Goal: Communication & Community: Answer question/provide support

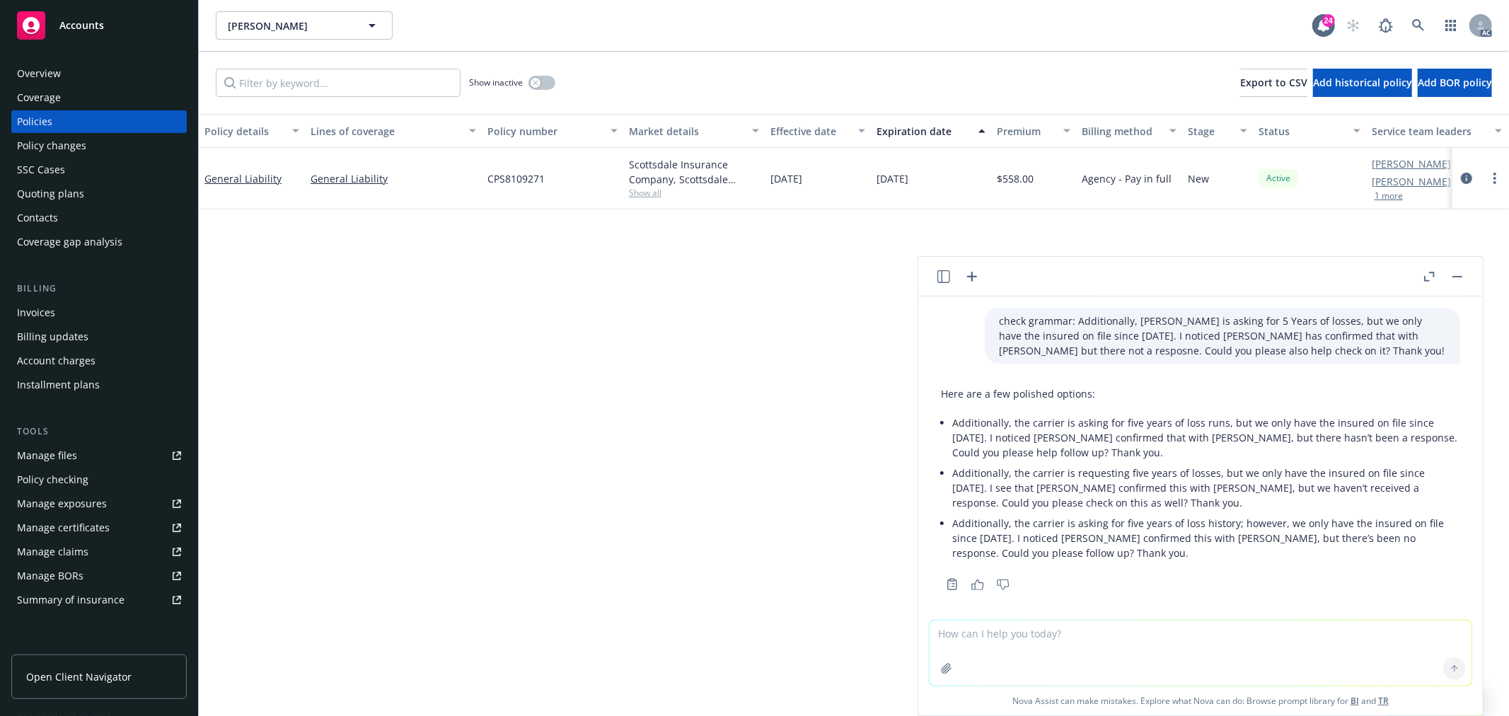
scroll to position [8, 0]
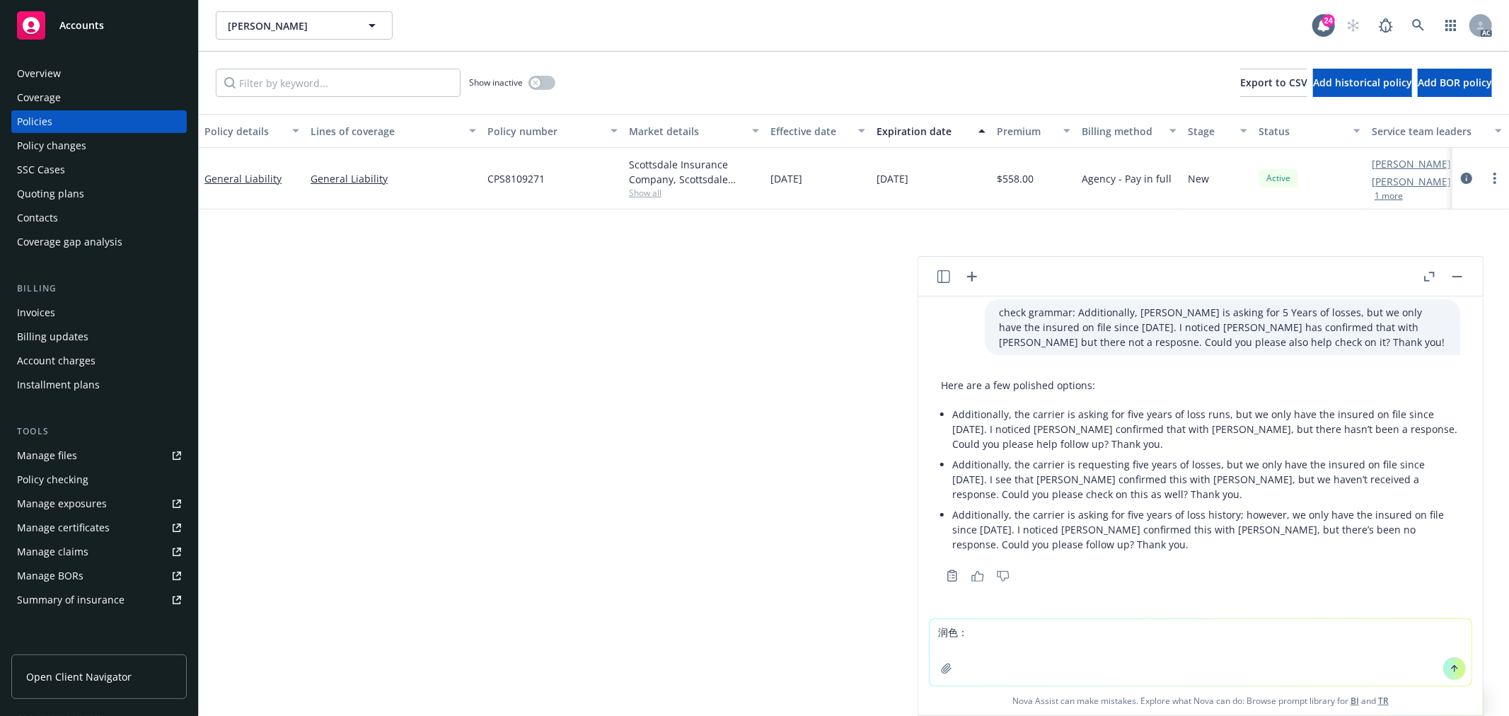
type textarea "润色：the Product labels files are too large and need to be sent in 7 emails more,…"
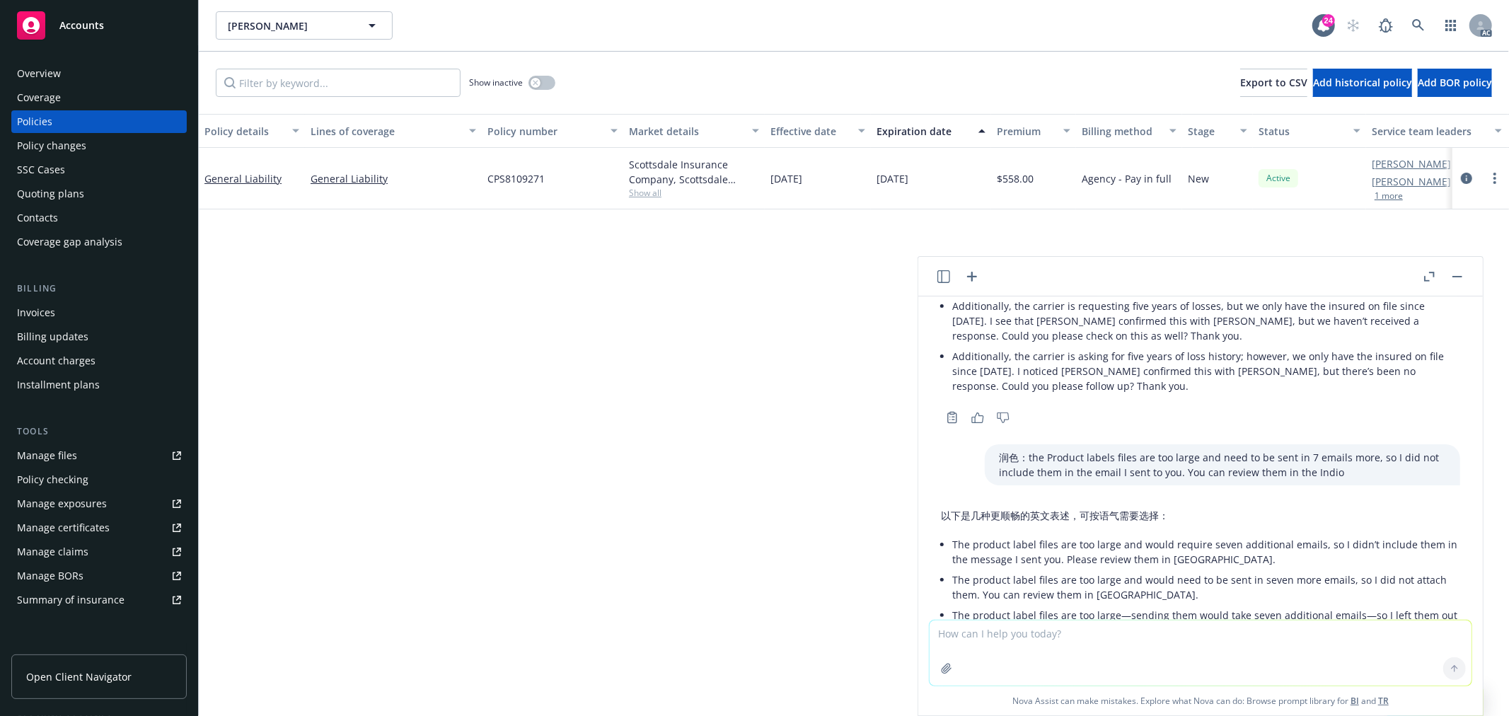
scroll to position [287, 0]
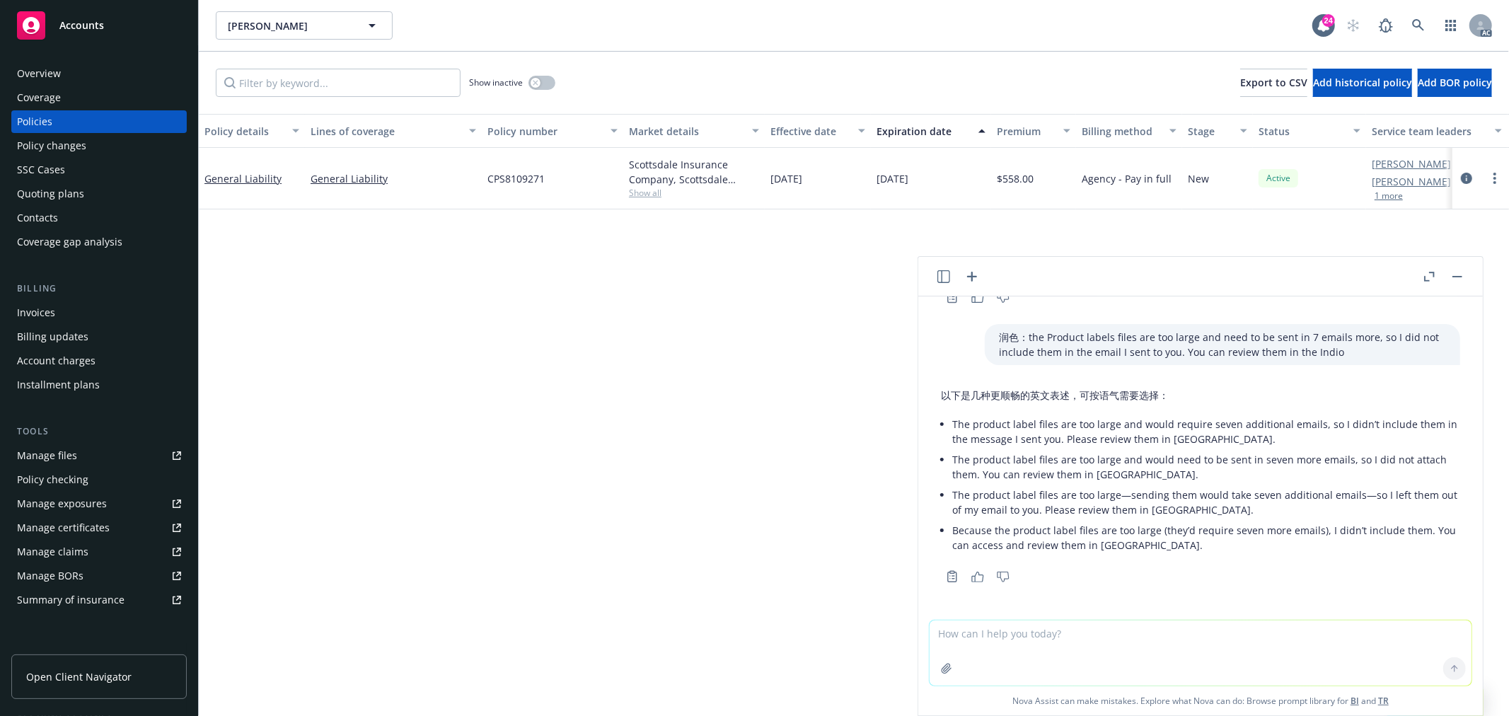
click at [951, 514] on div "以下是几种更顺畅的英文表述，可按语气需要选择： The product label files are too large and would require…" at bounding box center [1200, 471] width 519 height 179
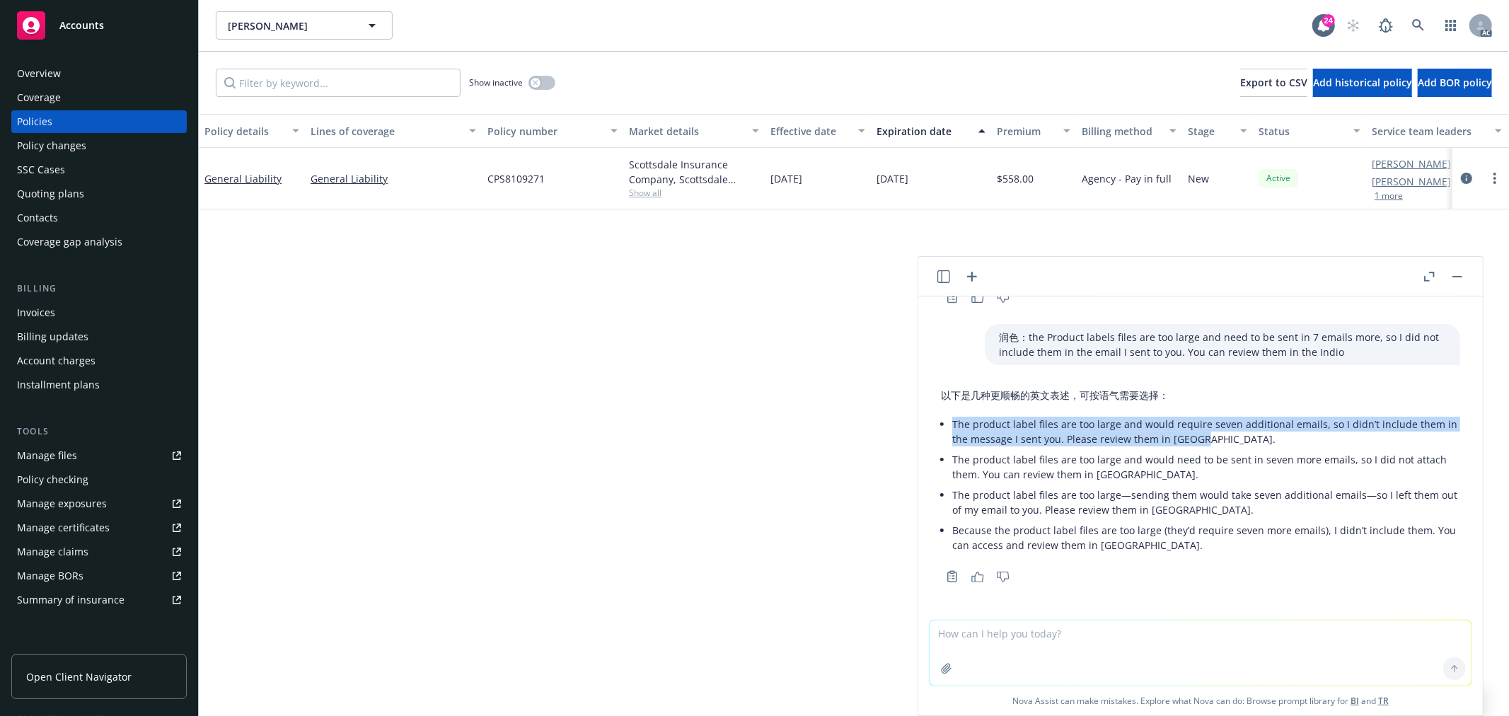
drag, startPoint x: 951, startPoint y: 423, endPoint x: 1210, endPoint y: 436, distance: 259.2
click at [1210, 436] on p "The product label files are too large and would require seven additional emails…" at bounding box center [1206, 432] width 508 height 30
copy p "The product label files are too large and would require seven additional emails…"
